Goal: Task Accomplishment & Management: Manage account settings

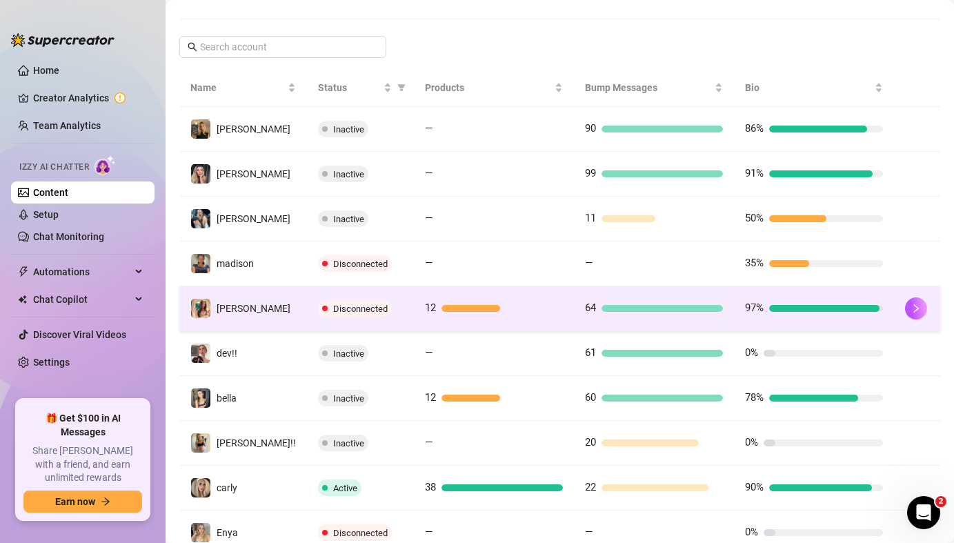
scroll to position [255, 0]
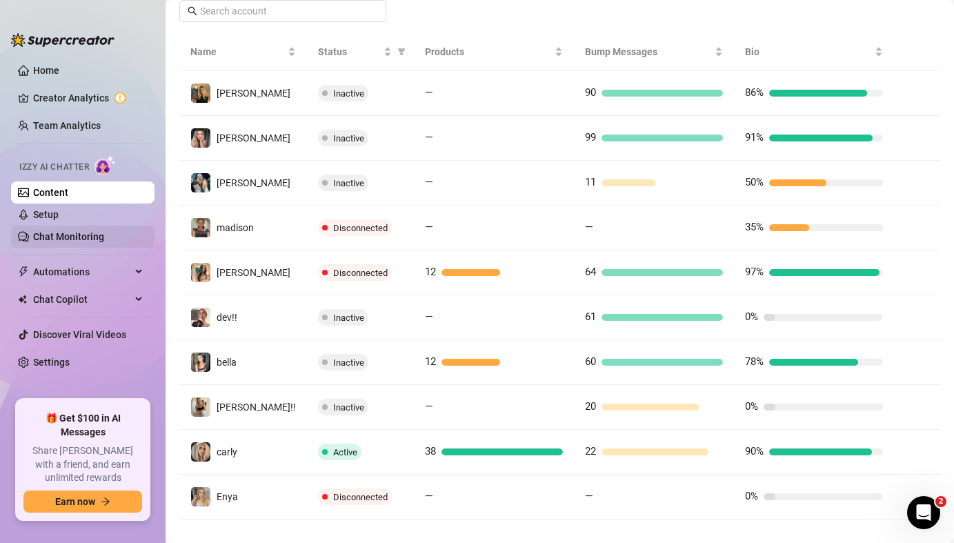
click at [99, 236] on link "Chat Monitoring" at bounding box center [68, 236] width 71 height 11
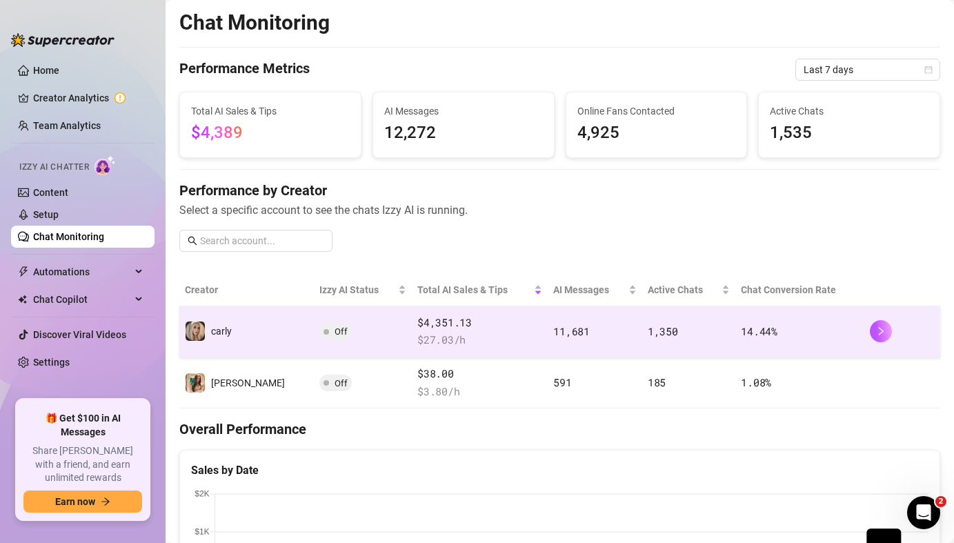
click at [248, 328] on td "carly" at bounding box center [246, 331] width 135 height 51
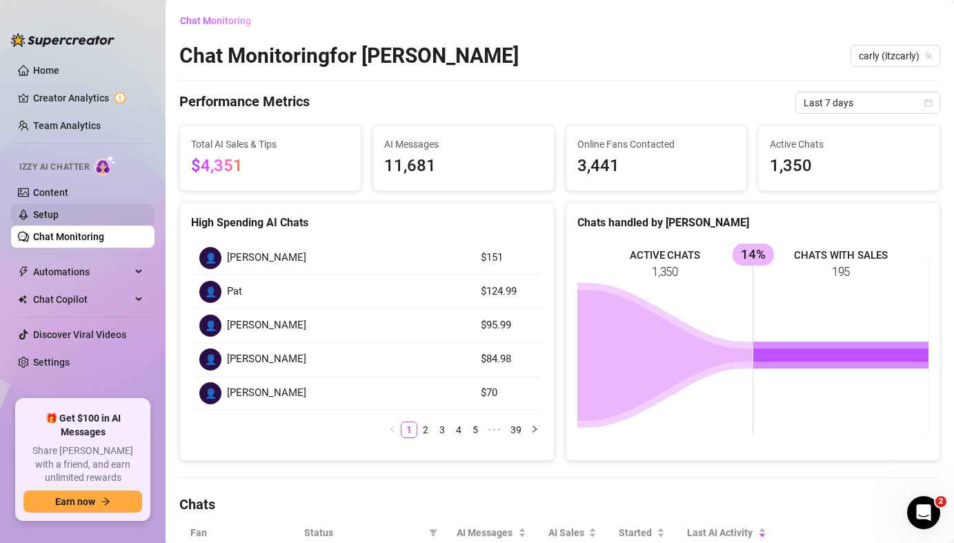
click at [59, 220] on link "Setup" at bounding box center [46, 214] width 26 height 11
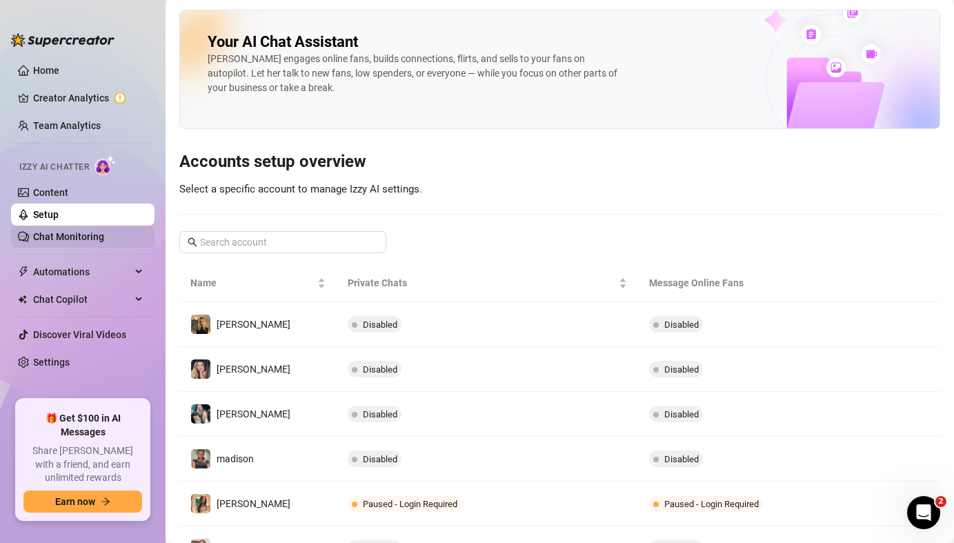
click at [74, 231] on link "Chat Monitoring" at bounding box center [68, 236] width 71 height 11
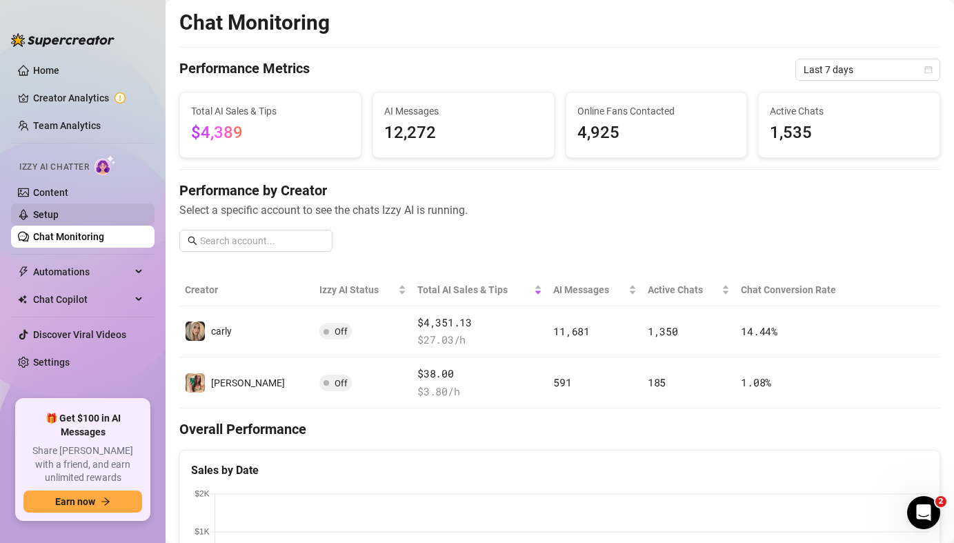
click at [59, 217] on link "Setup" at bounding box center [46, 214] width 26 height 11
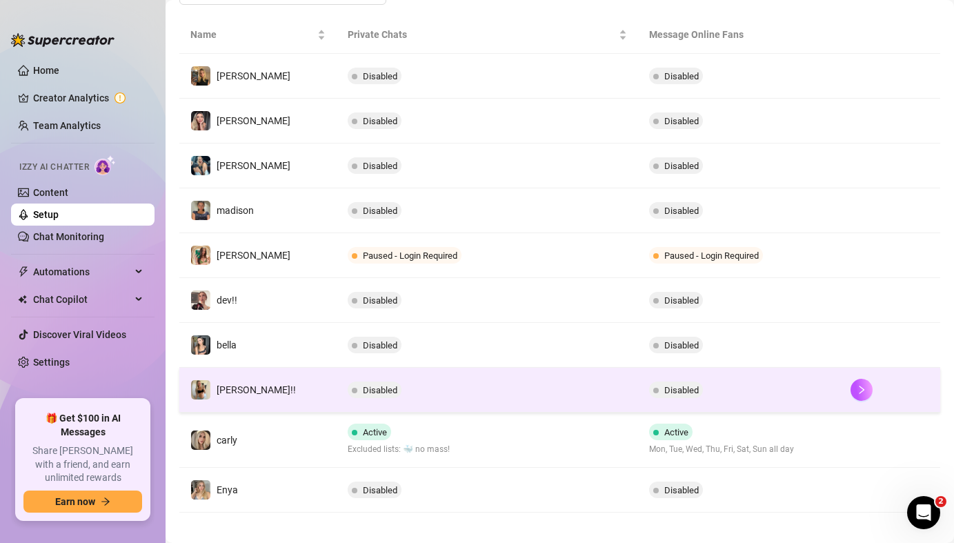
scroll to position [259, 0]
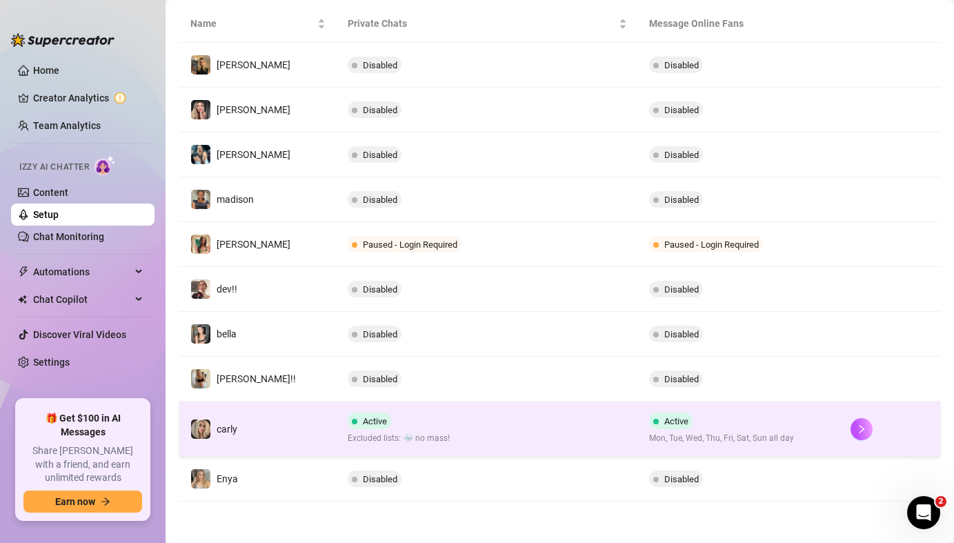
click at [284, 427] on td "carly" at bounding box center [257, 429] width 157 height 55
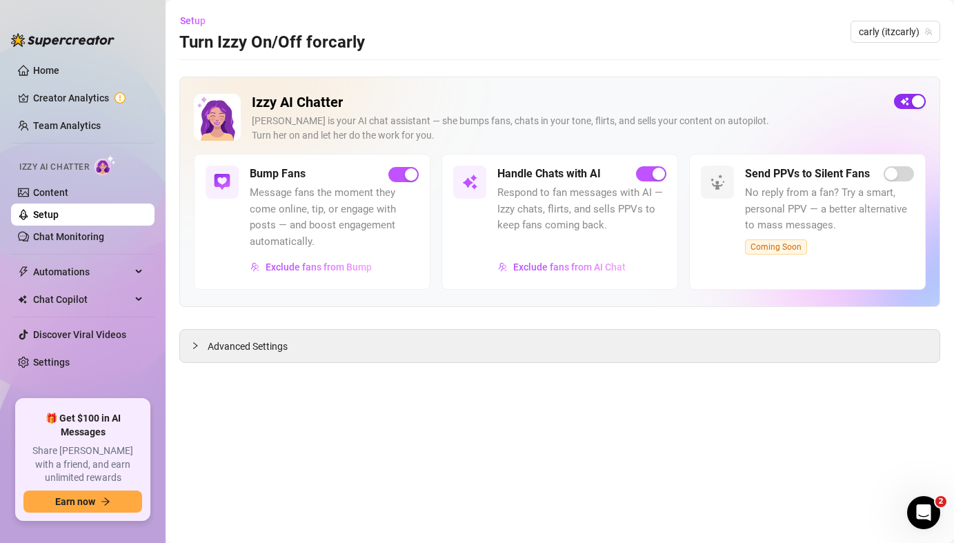
click at [914, 101] on div "button" at bounding box center [918, 101] width 12 height 12
